Goal: Answer question/provide support: Share knowledge or assist other users

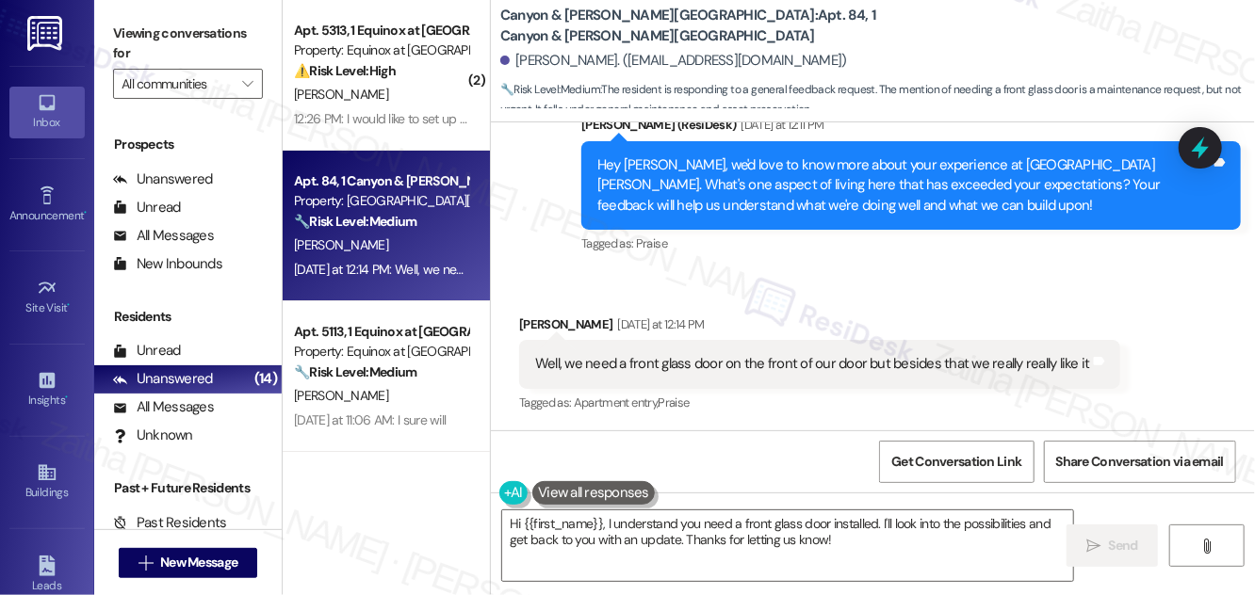
scroll to position [1531, 0]
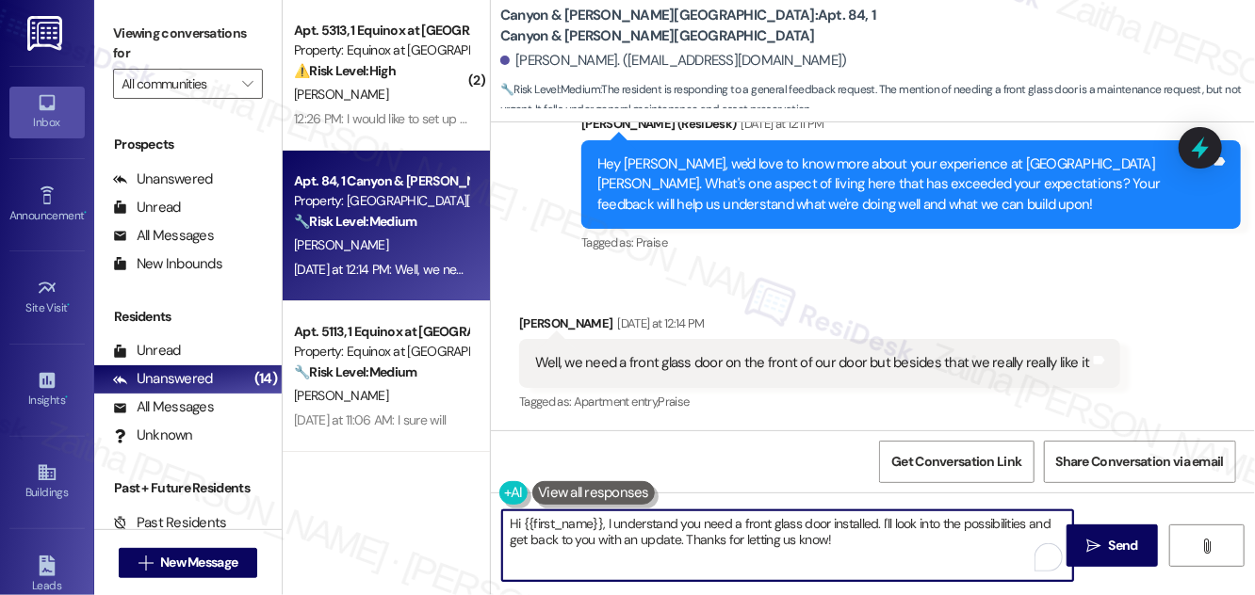
click at [867, 549] on textarea "Hi {{first_name}}, I understand you need a front glass door installed. I'll loo…" at bounding box center [787, 546] width 571 height 71
drag, startPoint x: 1123, startPoint y: 547, endPoint x: 1118, endPoint y: 529, distance: 18.5
click at [1123, 547] on span "Send" at bounding box center [1123, 546] width 29 height 20
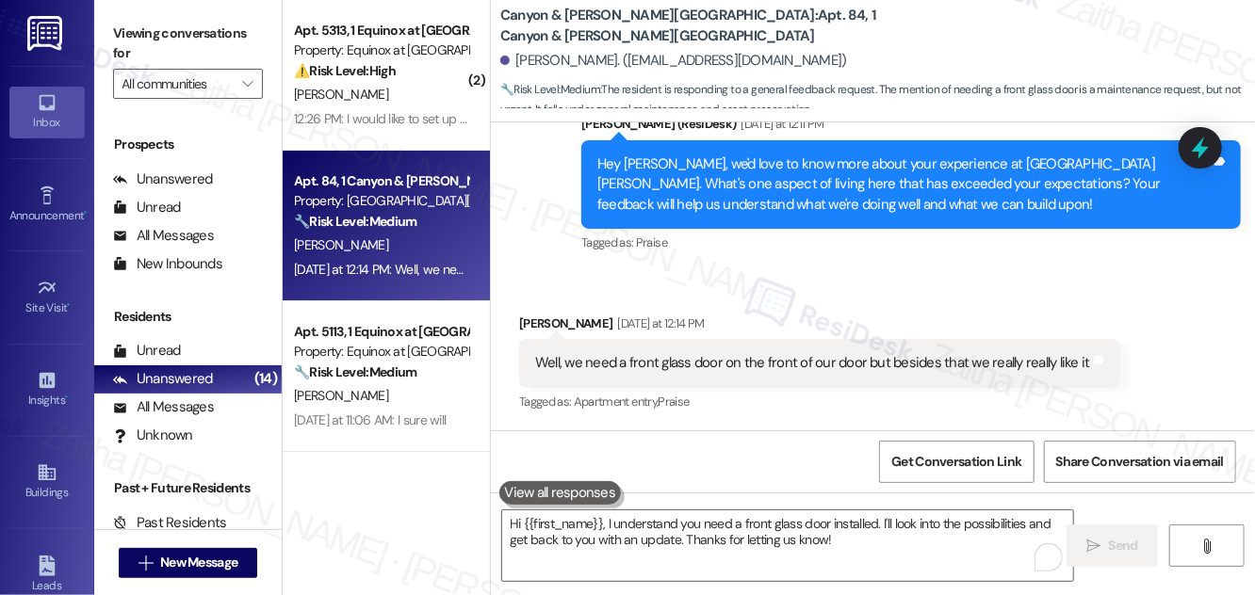
scroll to position [1530, 0]
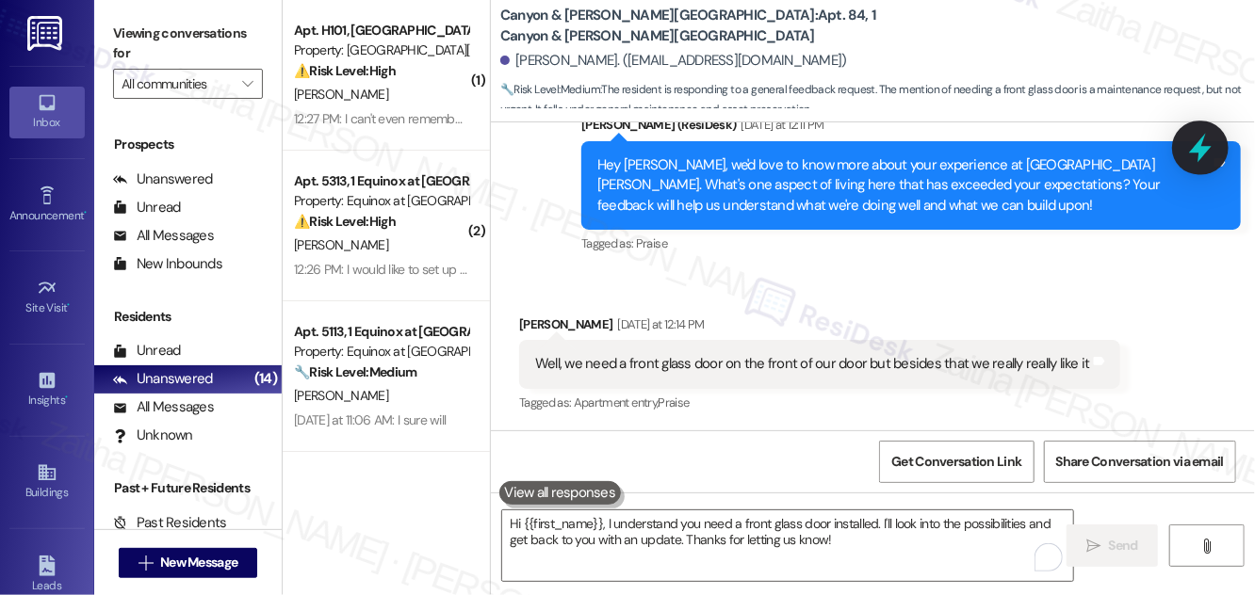
click at [1198, 154] on icon at bounding box center [1200, 148] width 32 height 32
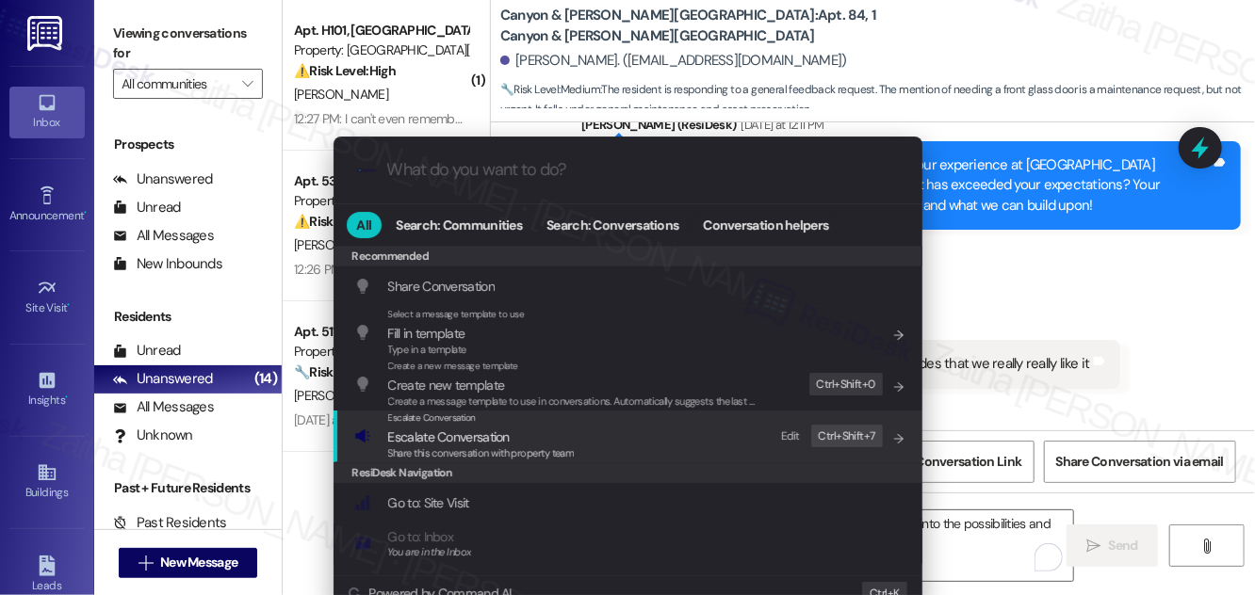
click at [442, 446] on div "Share this conversation with property team" at bounding box center [481, 454] width 187 height 17
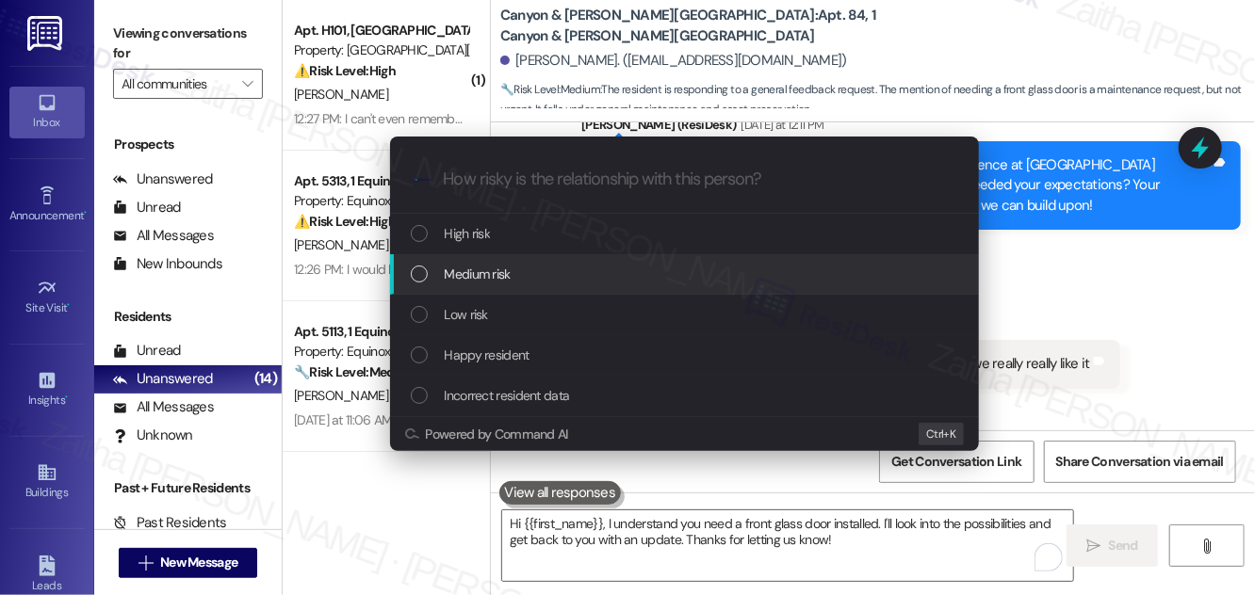
click at [1105, 284] on div "Escalate Conversation How risky is the relationship with this person? Topics (e…" at bounding box center [627, 297] width 1255 height 595
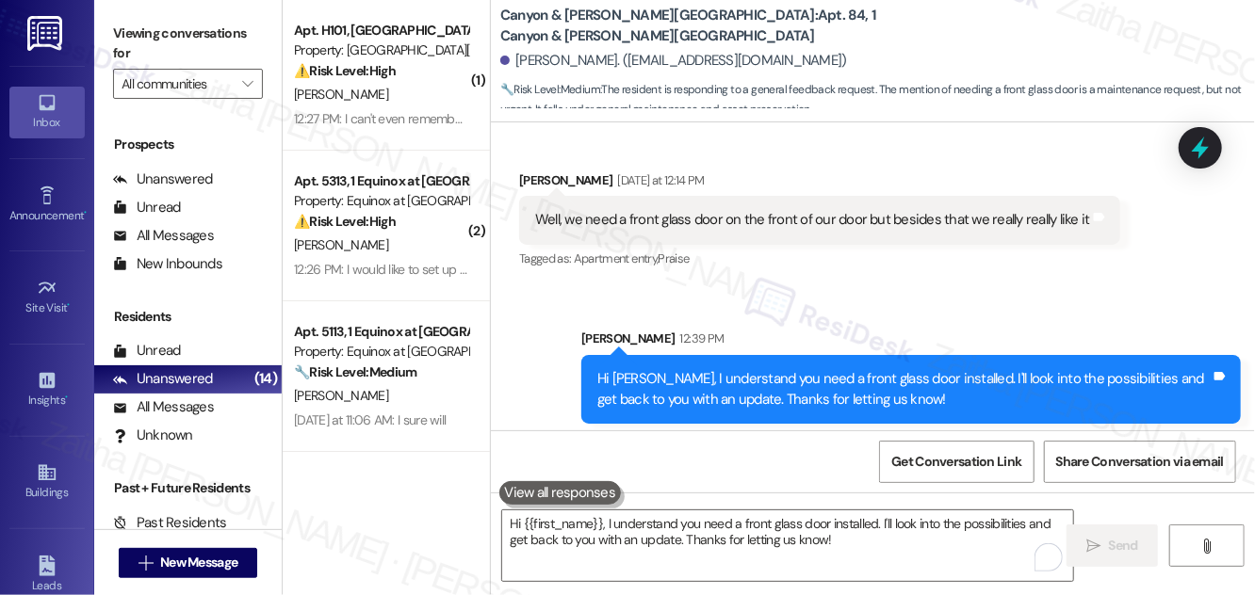
scroll to position [1682, 0]
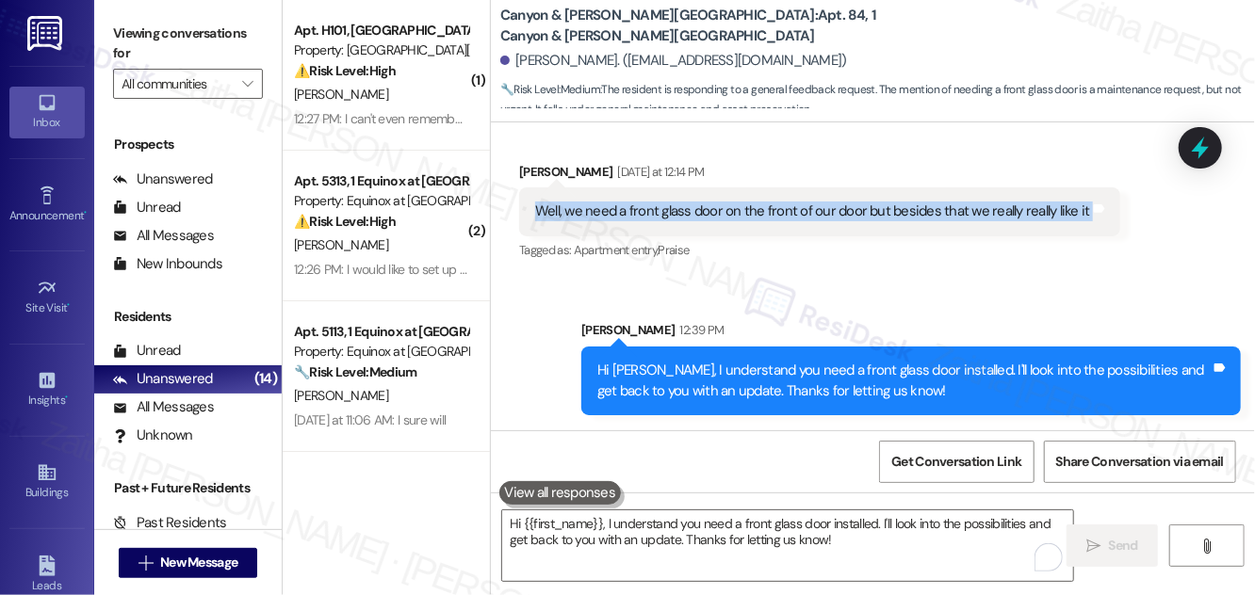
drag, startPoint x: 519, startPoint y: 209, endPoint x: 1105, endPoint y: 231, distance: 586.3
click at [1105, 231] on div "Well, we need a front glass door on the front of our door but besides that we r…" at bounding box center [819, 211] width 601 height 48
copy div "Well, we need a front glass door on the front of our door but besides that we r…"
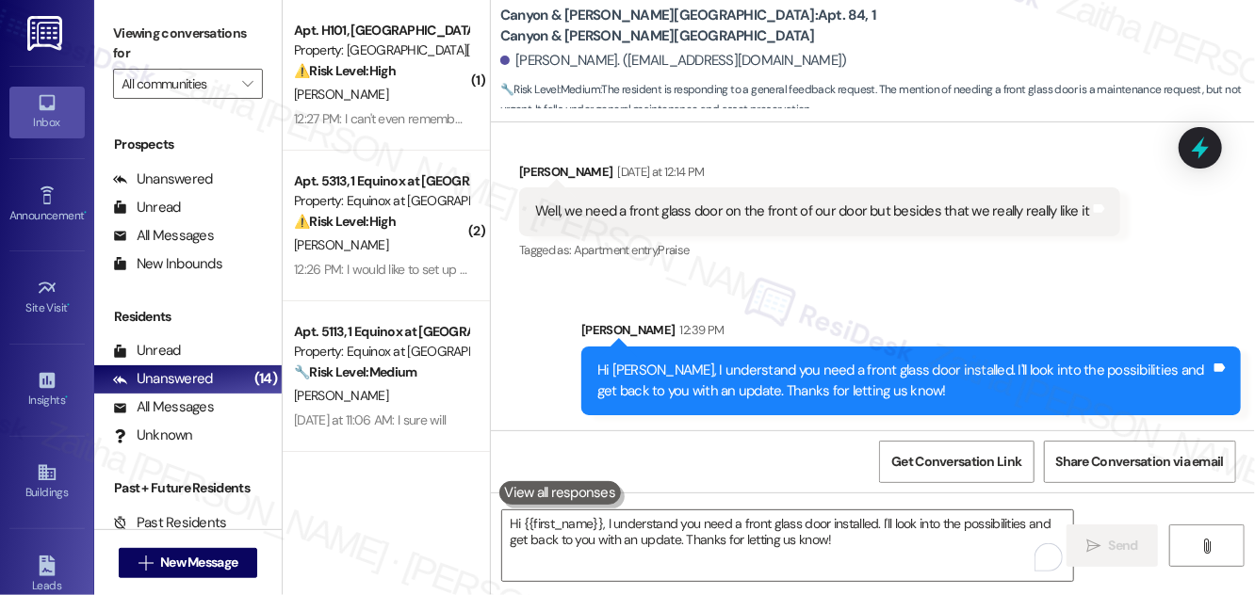
click at [819, 306] on div "Sent via SMS [PERSON_NAME] 12:39 PM Hi [PERSON_NAME], I understand you need a f…" at bounding box center [911, 367] width 688 height 123
click at [1209, 139] on icon at bounding box center [1200, 148] width 32 height 32
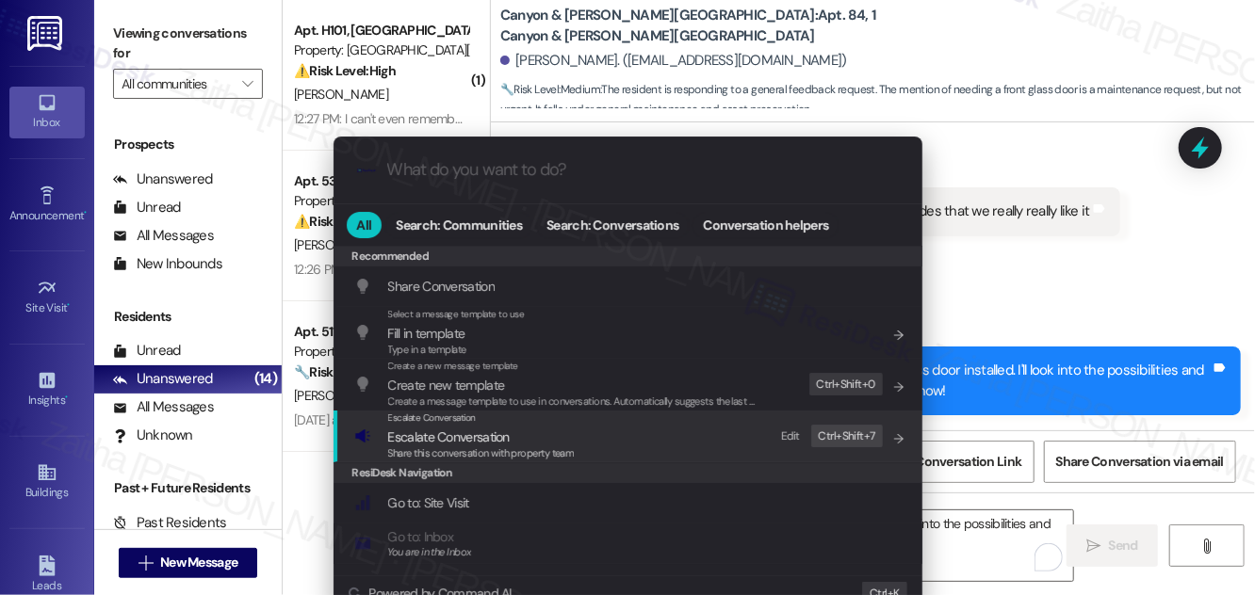
click at [454, 436] on span "Escalate Conversation" at bounding box center [449, 437] width 122 height 17
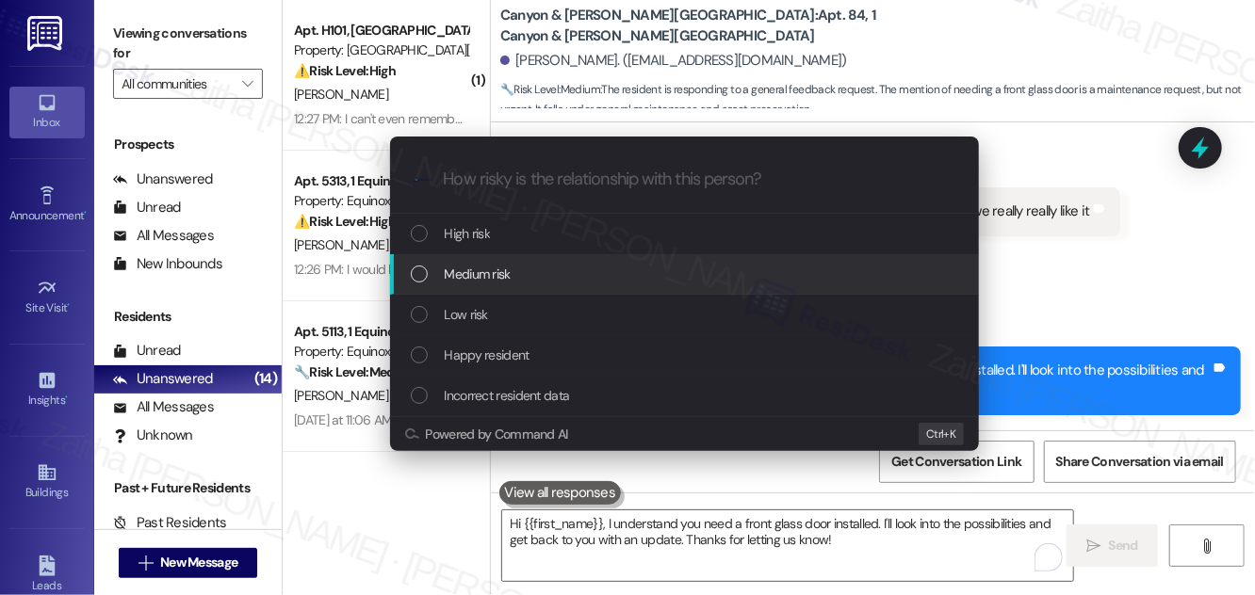
click at [505, 278] on span "Medium risk" at bounding box center [478, 274] width 66 height 21
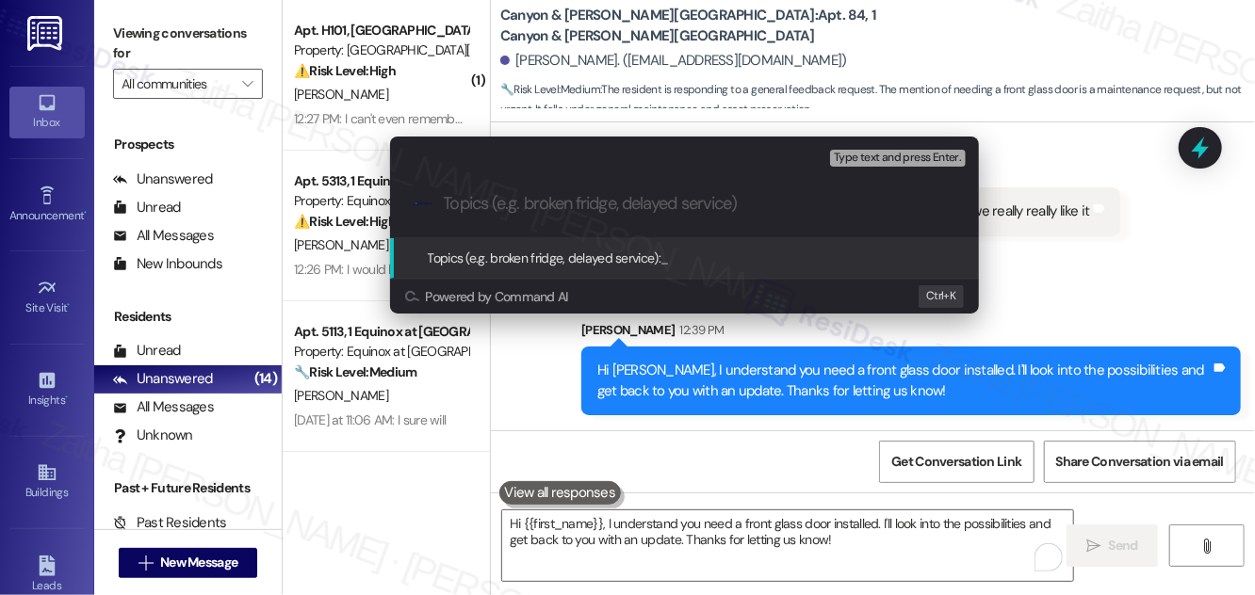
paste input "Resident Request: Front Glass Door Installation"
type input "Resident Request: Front Glass Door Installation"
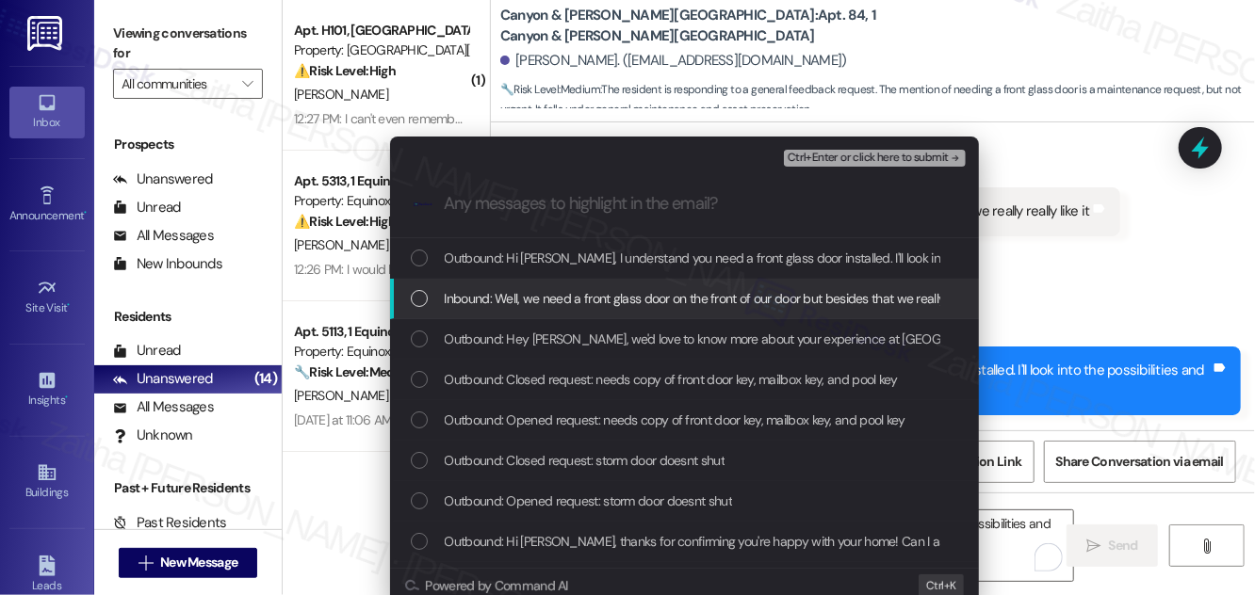
click at [552, 298] on span "Inbound: Well, we need a front glass door on the front of our door but besides …" at bounding box center [725, 298] width 561 height 21
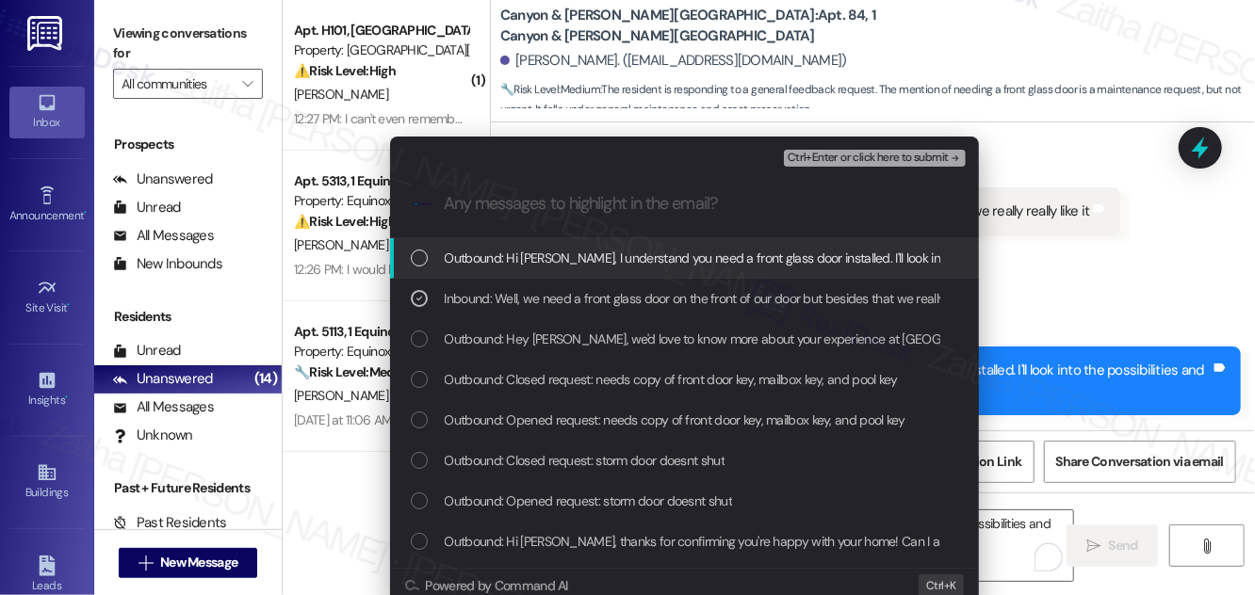
click at [855, 150] on button "Ctrl+Enter or click here to submit" at bounding box center [875, 158] width 182 height 17
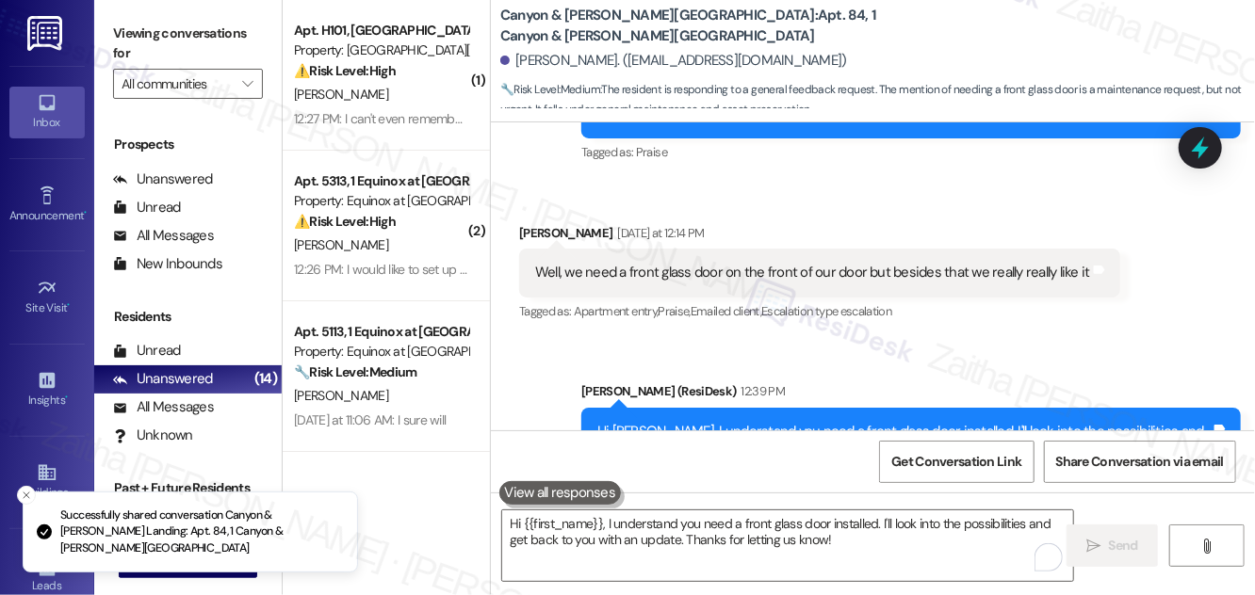
scroll to position [1711, 0]
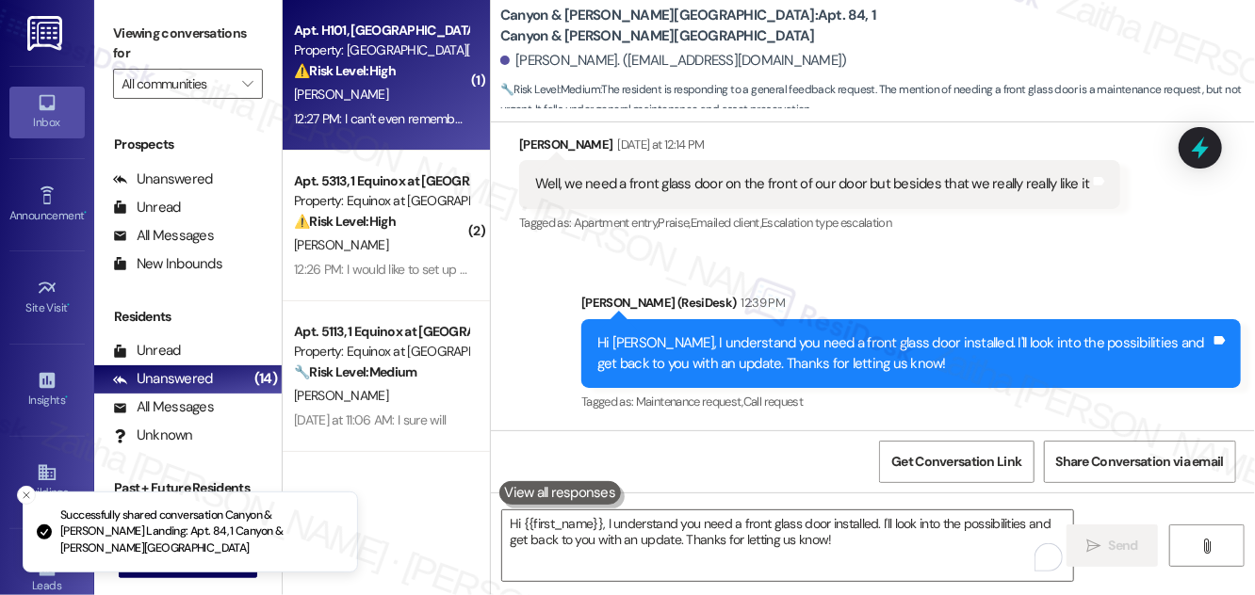
click at [430, 112] on div "12:27 PM: I can't even remember the last time. They show up when they want. Eve…" at bounding box center [563, 118] width 539 height 17
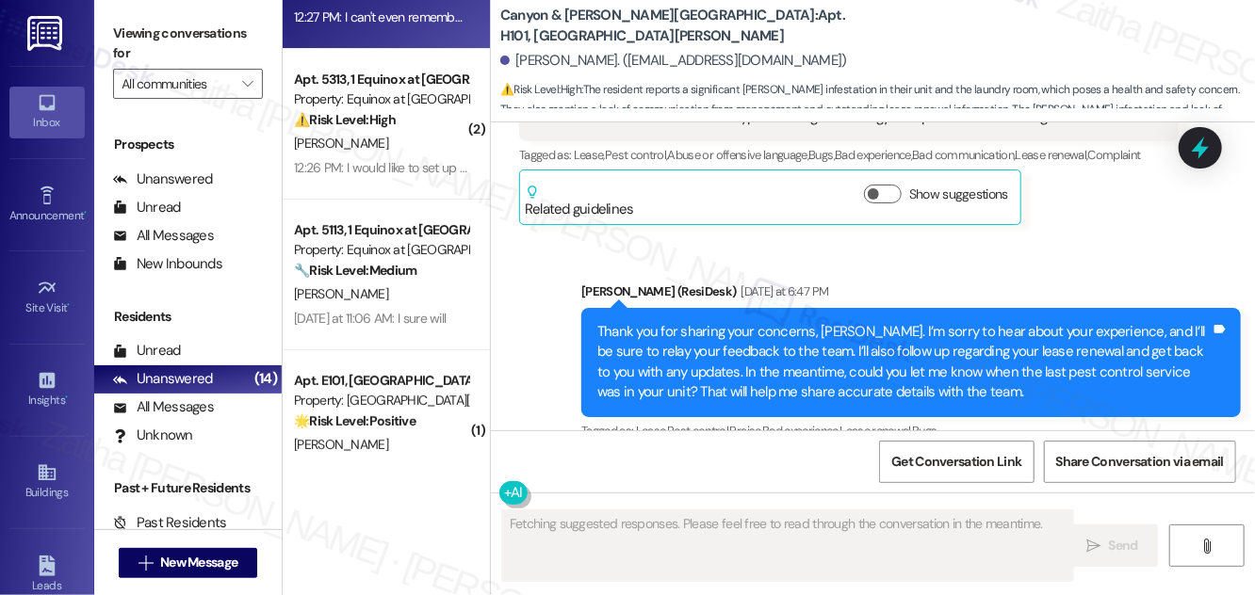
scroll to position [256, 0]
